Goal: Transaction & Acquisition: Purchase product/service

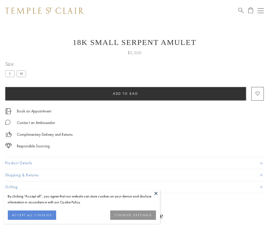
scroll to position [5, 0]
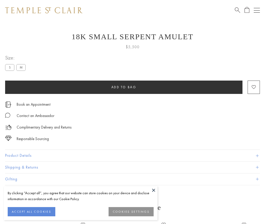
click at [124, 87] on span "Add to bag" at bounding box center [124, 87] width 25 height 4
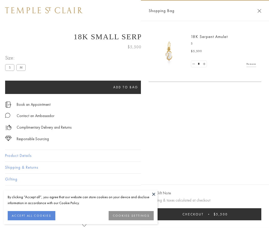
click at [206, 214] on button "Checkout $5,500" at bounding box center [205, 214] width 113 height 12
